Goal: Task Accomplishment & Management: Use online tool/utility

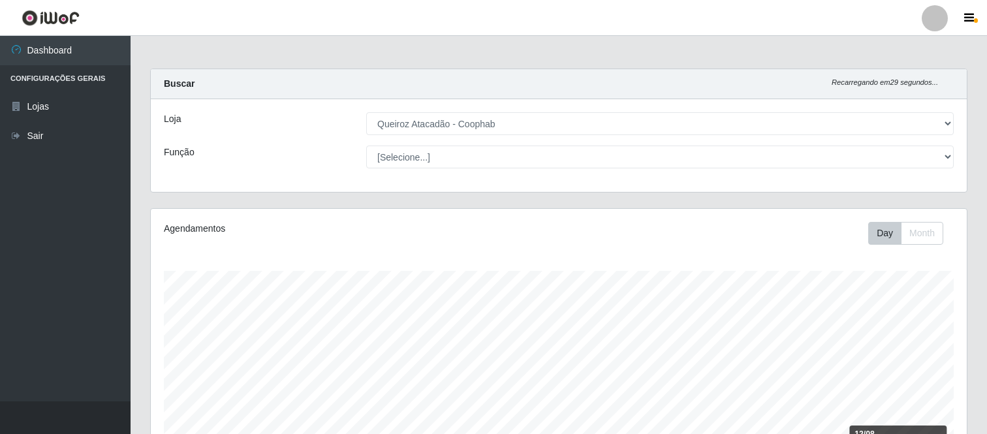
select select "463"
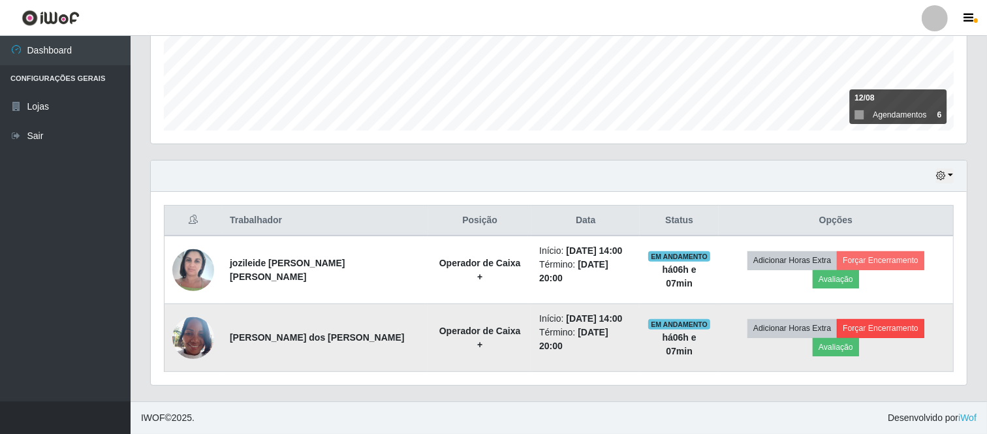
scroll to position [270, 816]
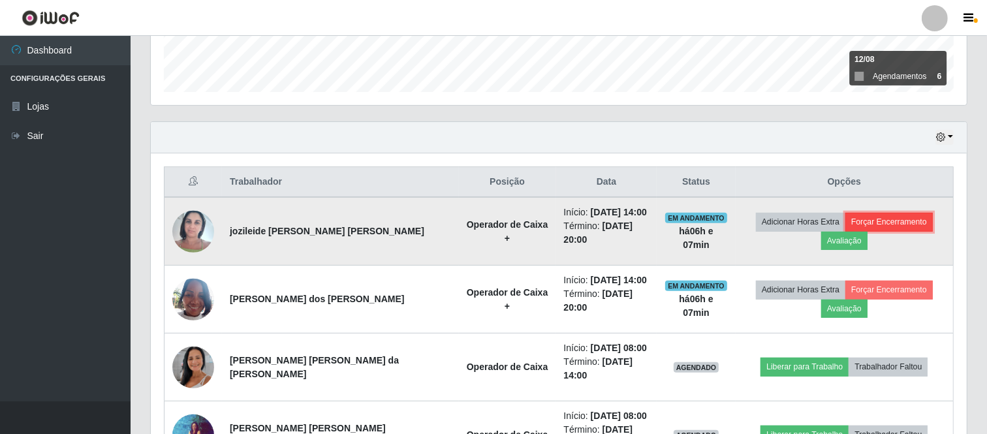
click at [846, 225] on button "Forçar Encerramento" at bounding box center [889, 222] width 87 height 18
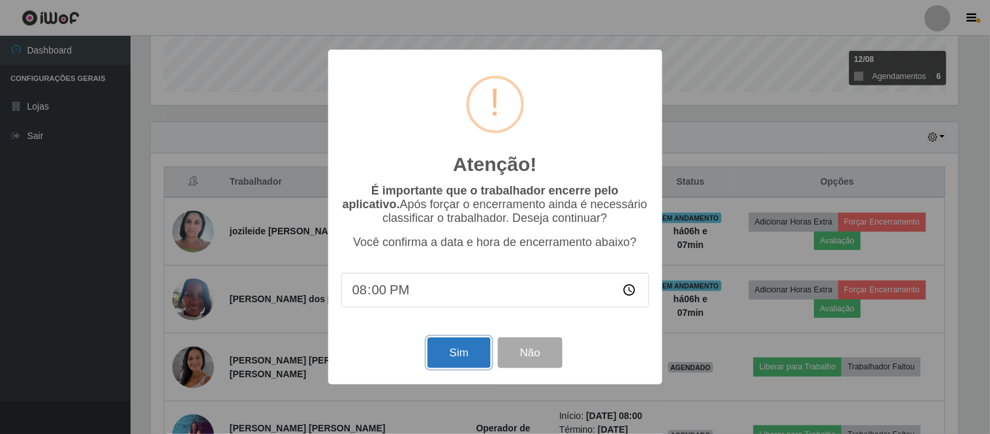
click at [456, 353] on button "Sim" at bounding box center [459, 353] width 63 height 31
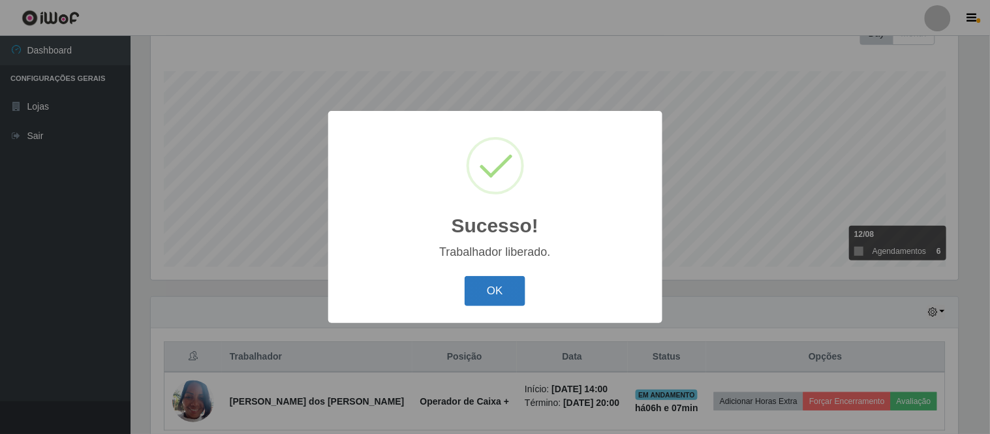
click at [497, 289] on button "OK" at bounding box center [495, 291] width 61 height 31
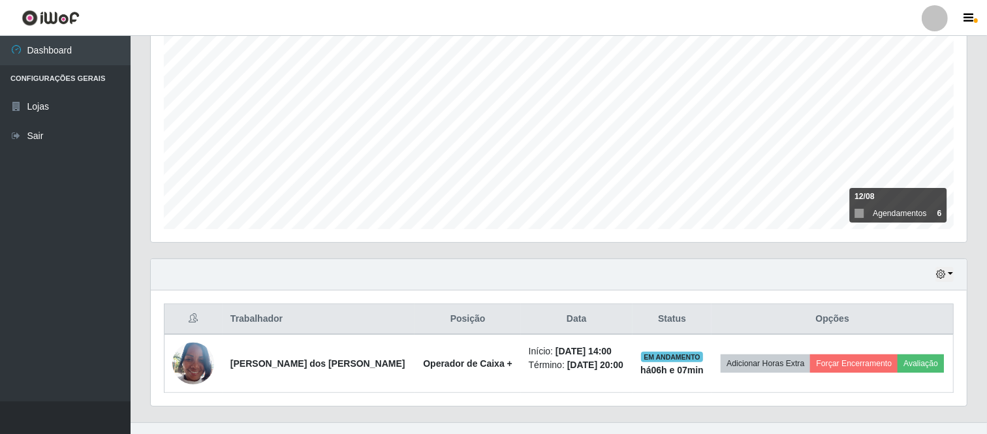
scroll to position [258, 0]
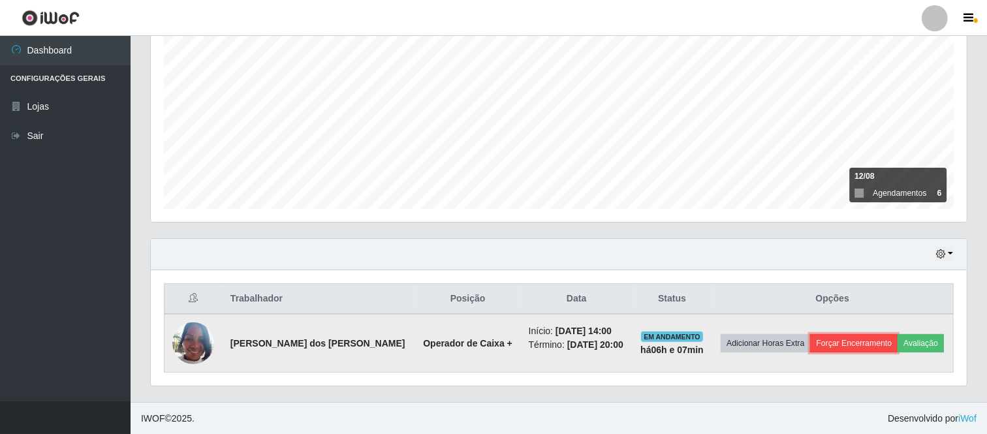
click at [850, 345] on button "Forçar Encerramento" at bounding box center [853, 343] width 87 height 18
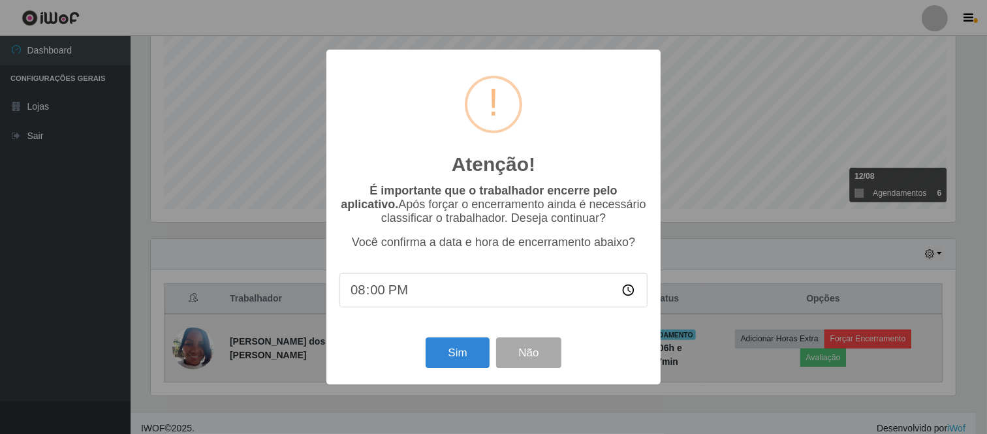
scroll to position [270, 808]
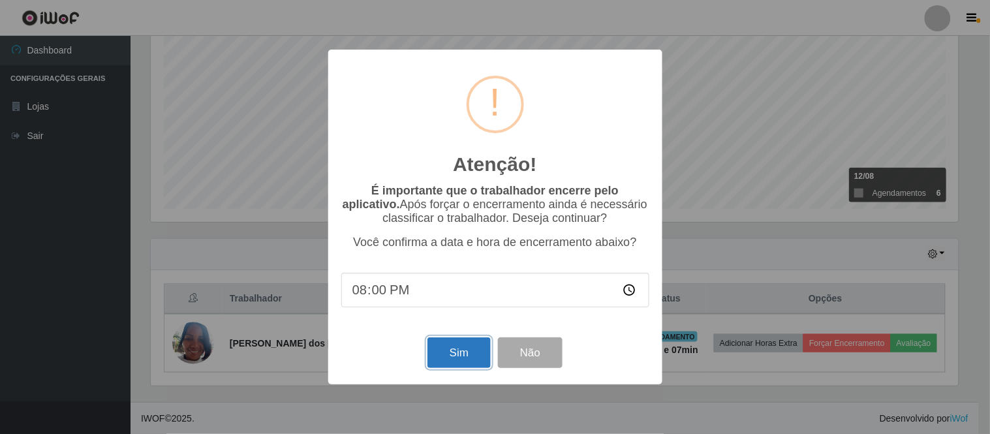
click at [447, 358] on button "Sim" at bounding box center [459, 353] width 63 height 31
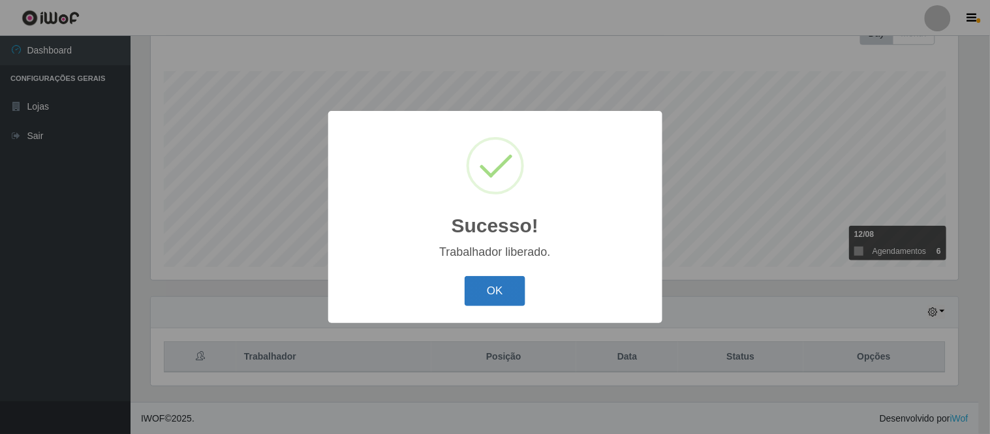
click at [503, 285] on button "OK" at bounding box center [495, 291] width 61 height 31
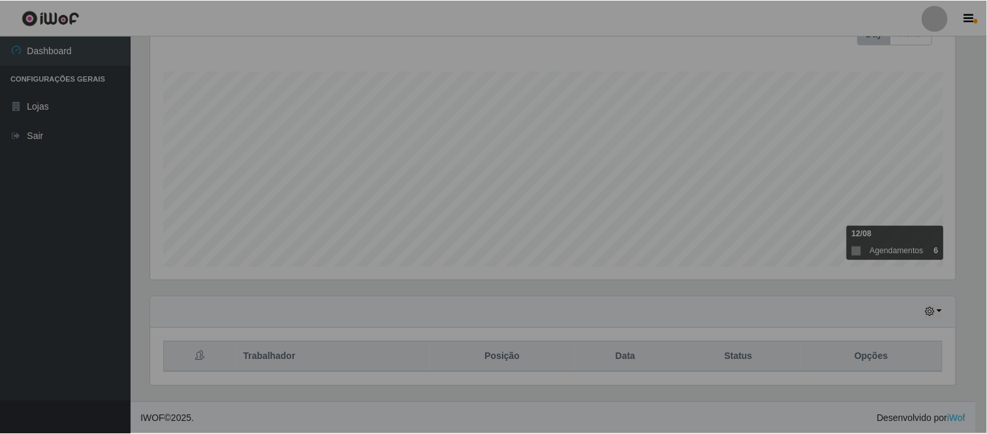
scroll to position [270, 816]
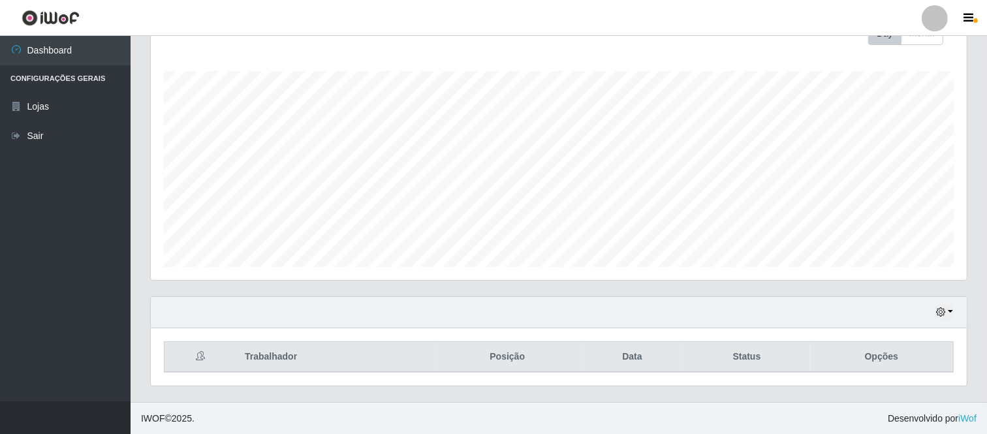
click at [938, 16] on div at bounding box center [935, 18] width 26 height 26
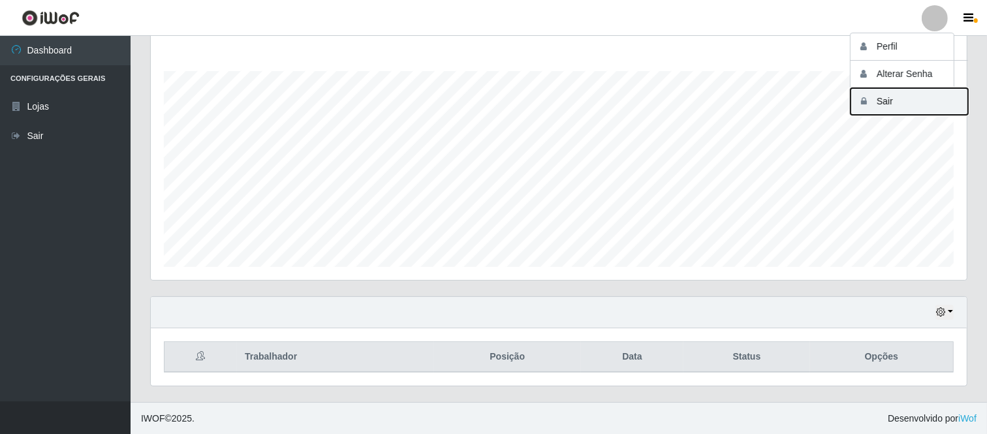
click at [897, 98] on button "Sair" at bounding box center [910, 101] width 118 height 27
